Goal: Check status: Check status

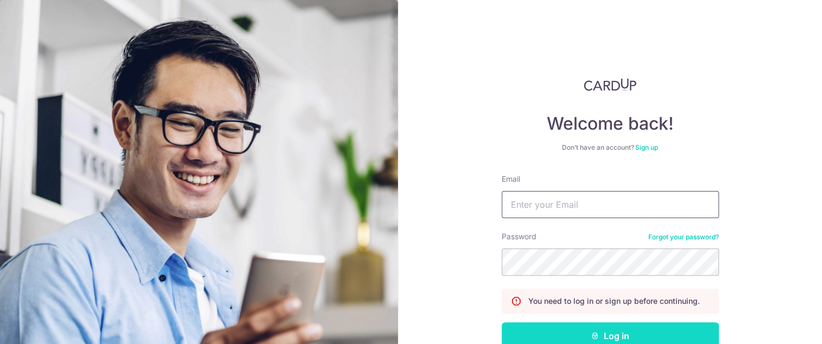
type input "[EMAIL_ADDRESS][DOMAIN_NAME]"
click at [630, 270] on button "Log in" at bounding box center [610, 336] width 217 height 27
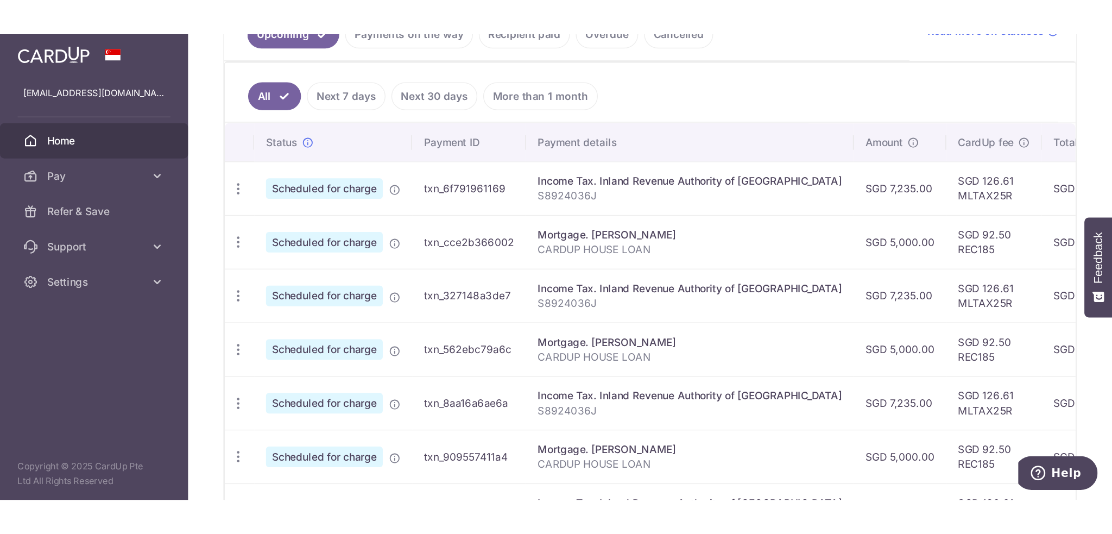
scroll to position [272, 0]
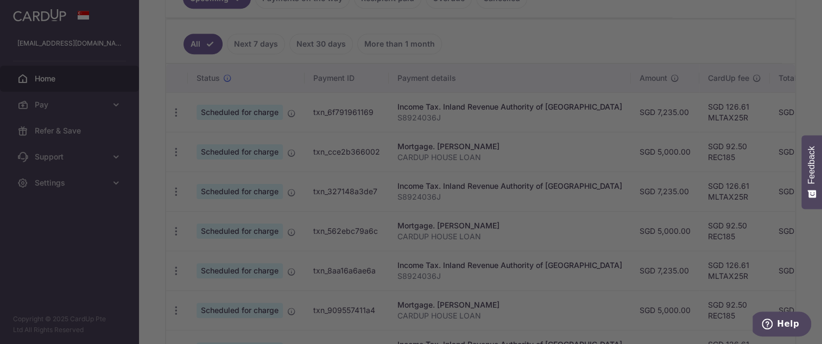
click at [599, 41] on div at bounding box center [415, 174] width 830 height 348
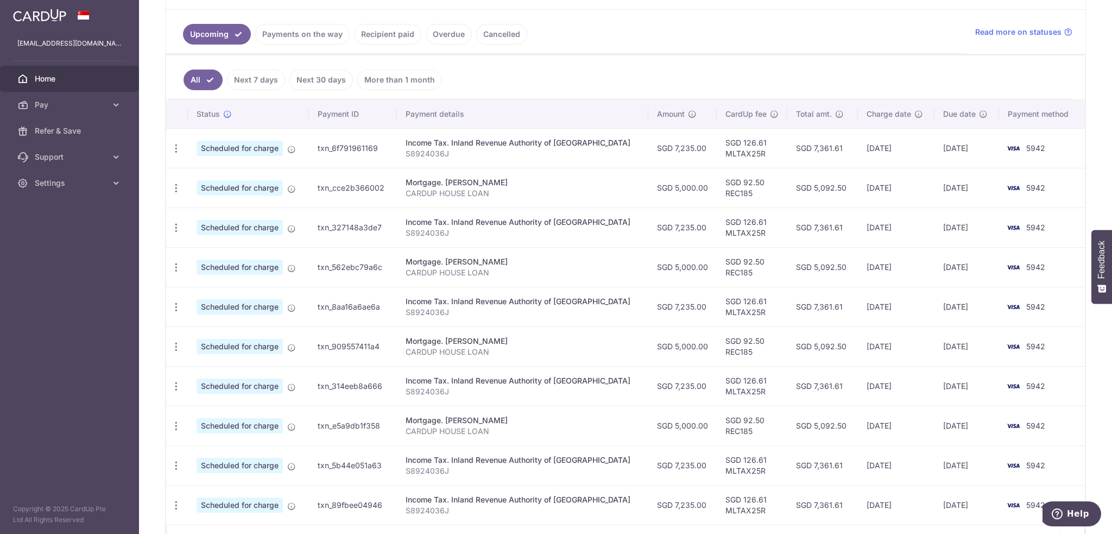
scroll to position [163, 0]
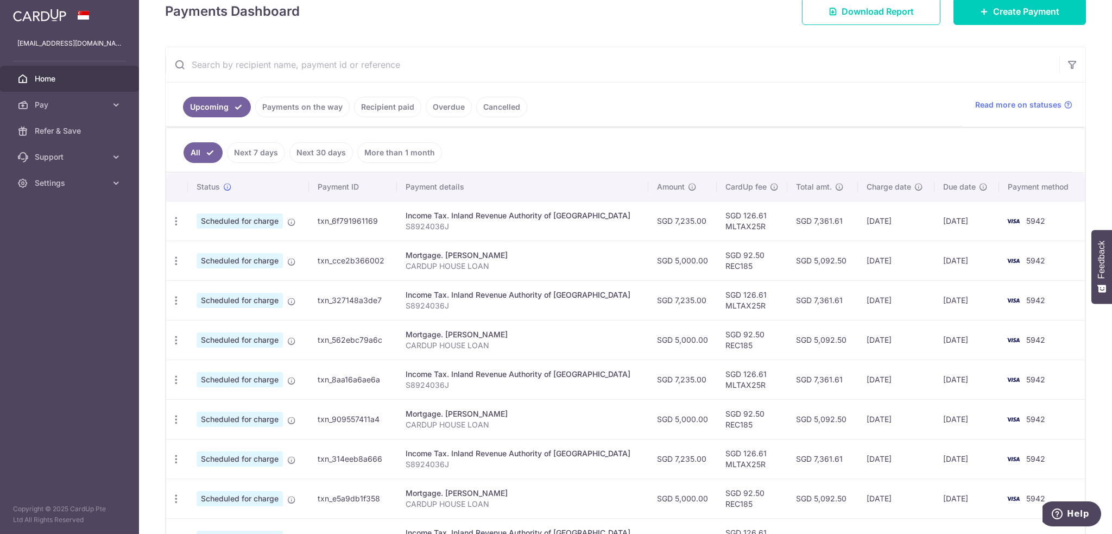
click at [320, 104] on link "Payments on the way" at bounding box center [302, 107] width 95 height 21
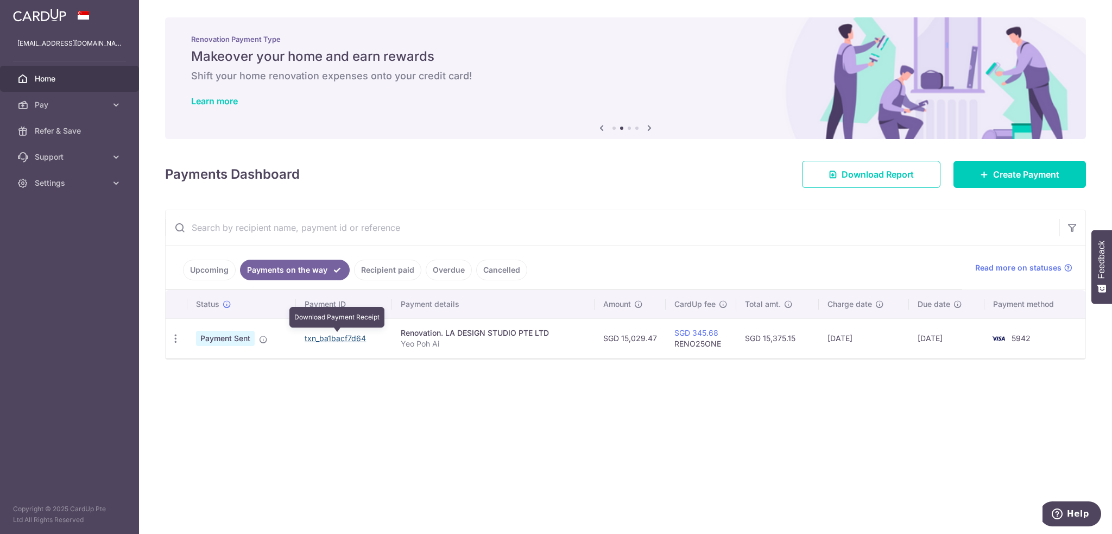
drag, startPoint x: 320, startPoint y: 338, endPoint x: 602, endPoint y: 36, distance: 413.1
click at [320, 338] on link "txn_ba1bacf7d64" at bounding box center [335, 337] width 61 height 9
click at [387, 268] on link "Recipient paid" at bounding box center [387, 270] width 67 height 21
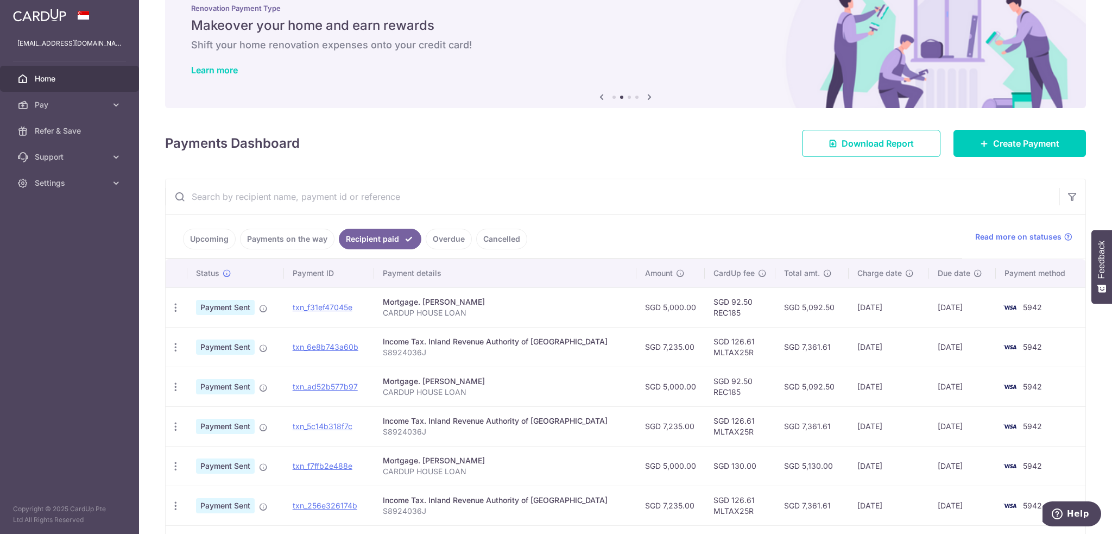
scroll to position [109, 0]
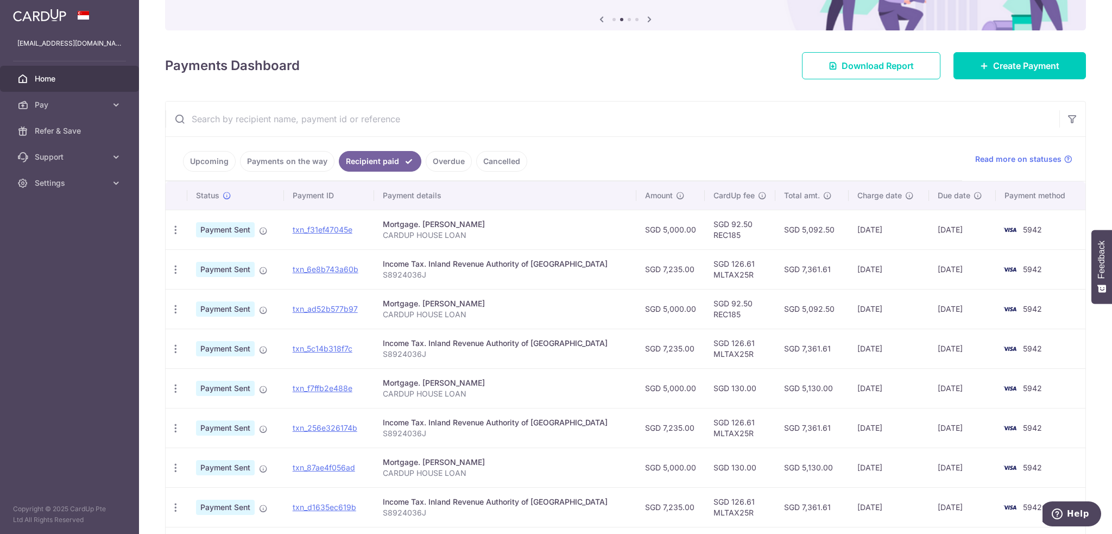
click at [275, 164] on link "Payments on the way" at bounding box center [287, 161] width 95 height 21
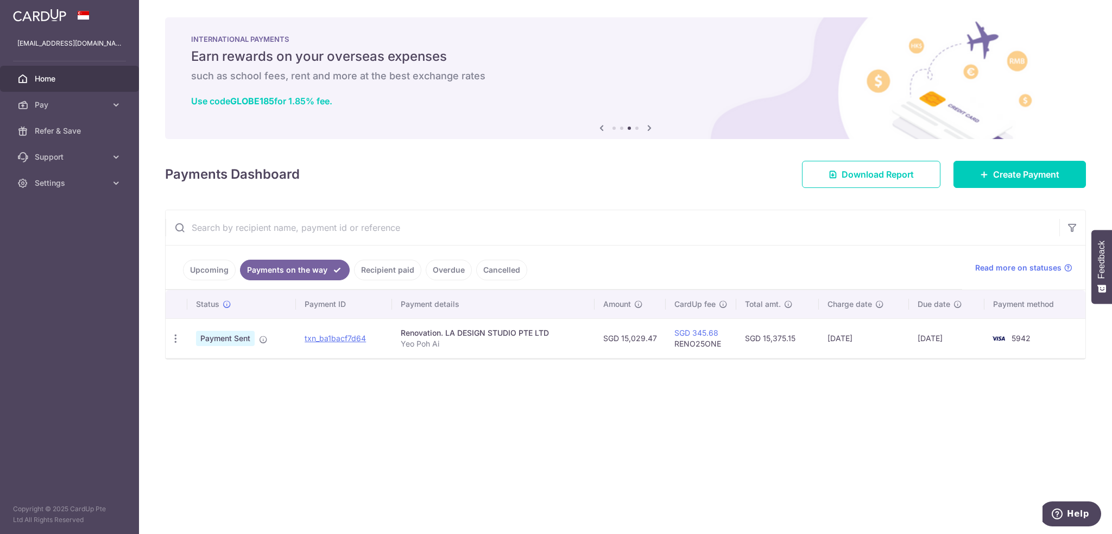
click at [822, 344] on div "× Pause Schedule Pause all future payments in this series Pause just this one p…" at bounding box center [625, 267] width 973 height 534
click at [439, 269] on link "Overdue" at bounding box center [449, 270] width 46 height 21
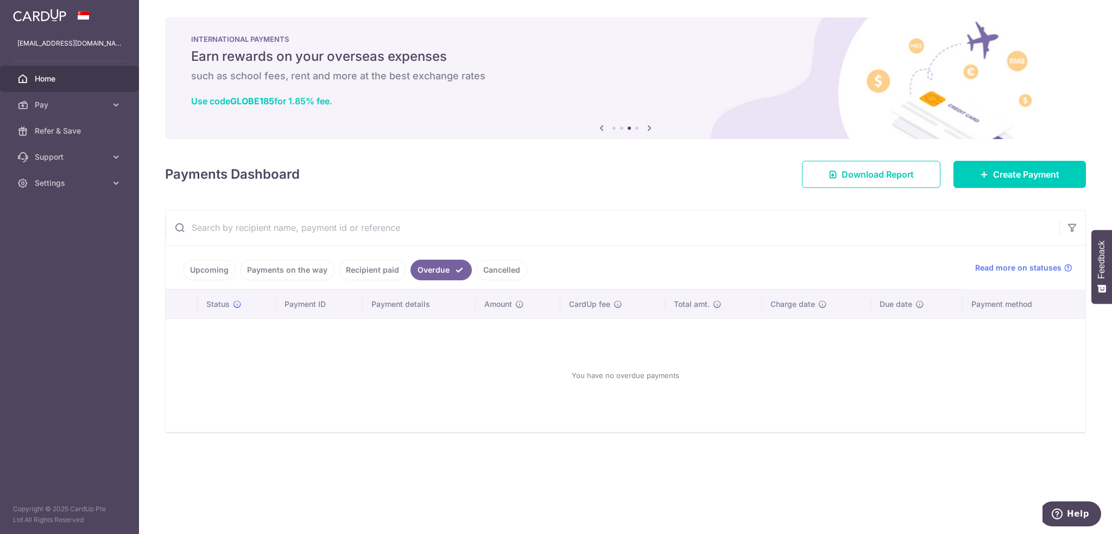
drag, startPoint x: 493, startPoint y: 273, endPoint x: 248, endPoint y: 269, distance: 245.0
click at [492, 273] on link "Cancelled" at bounding box center [501, 270] width 51 height 21
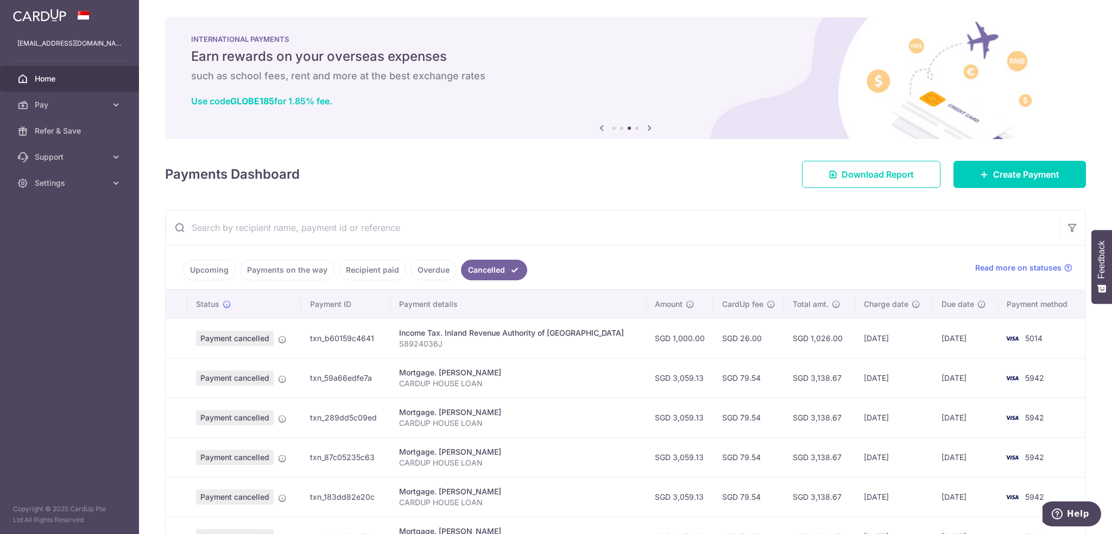
click at [214, 271] on link "Upcoming" at bounding box center [209, 270] width 53 height 21
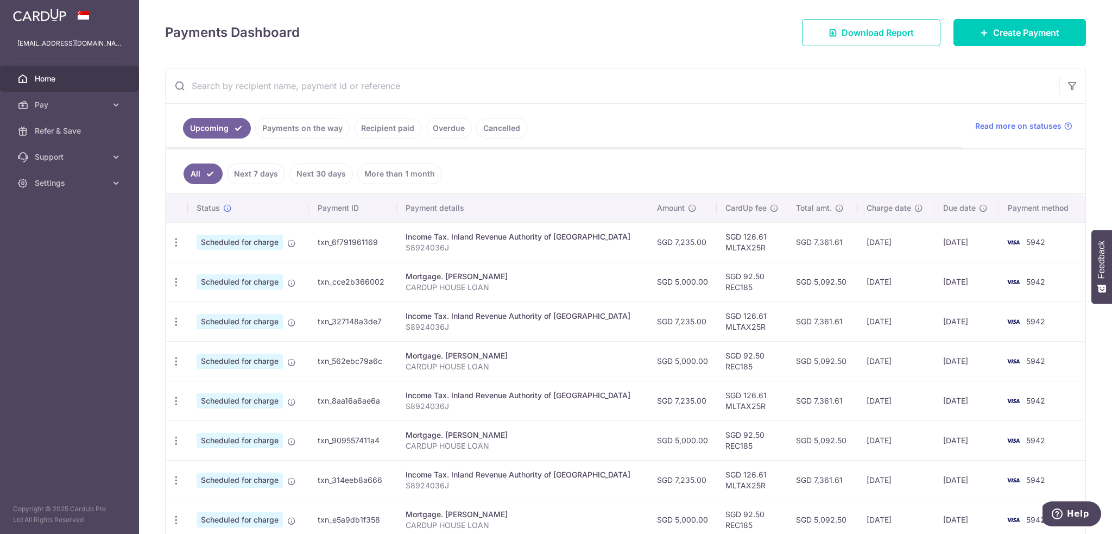
scroll to position [163, 0]
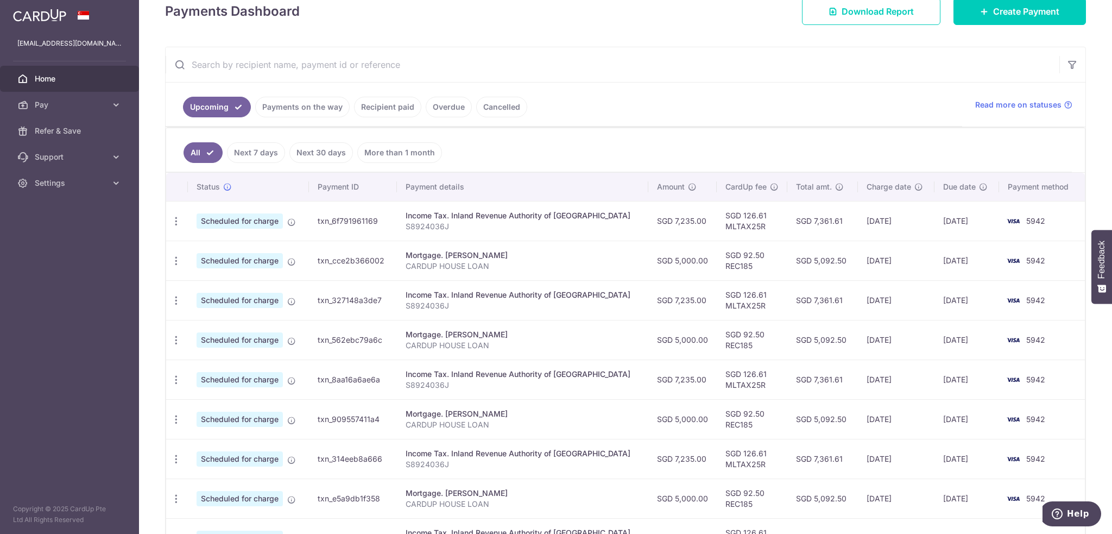
click at [260, 152] on link "Next 7 days" at bounding box center [256, 152] width 58 height 21
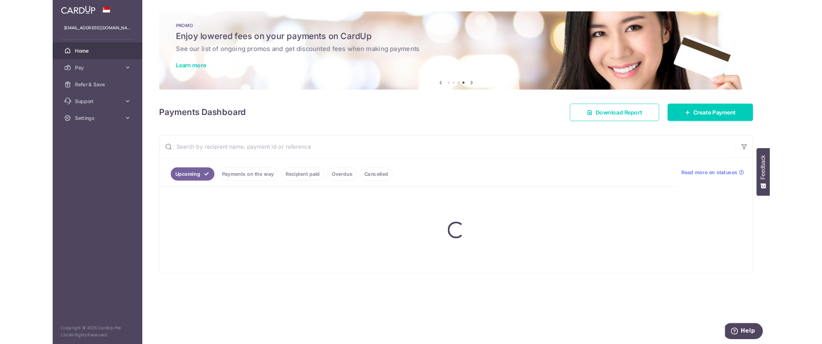
scroll to position [0, 0]
